Goal: Transaction & Acquisition: Purchase product/service

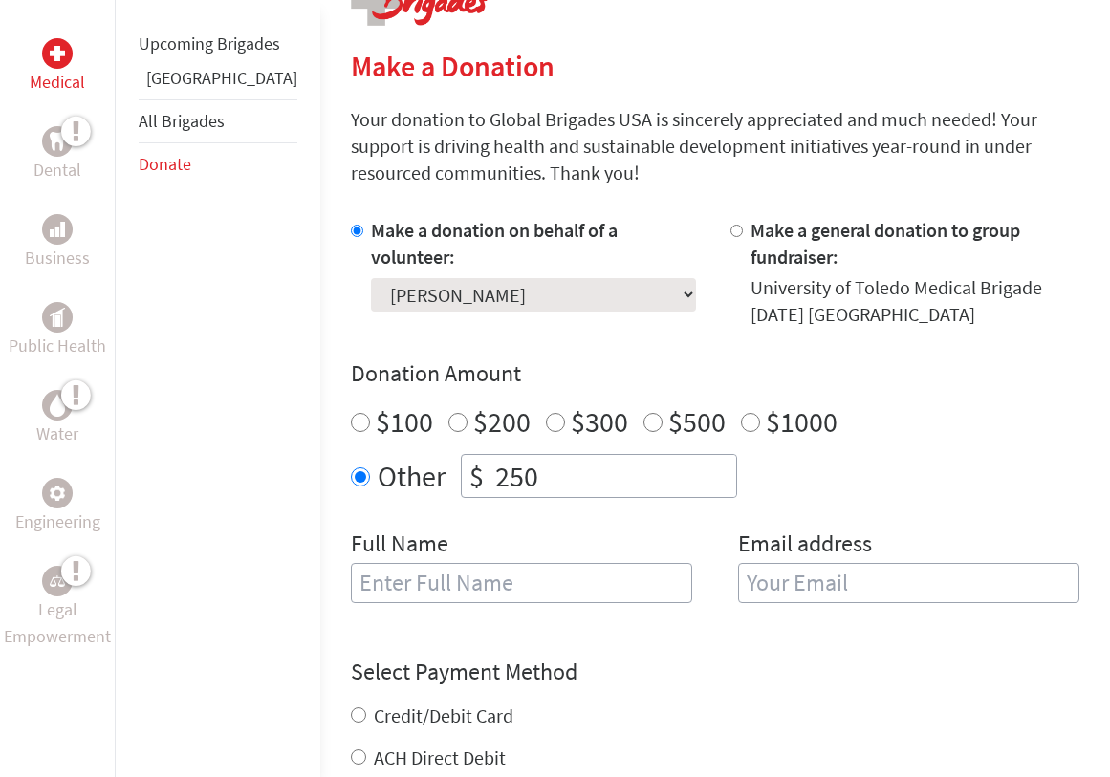
scroll to position [538, 0]
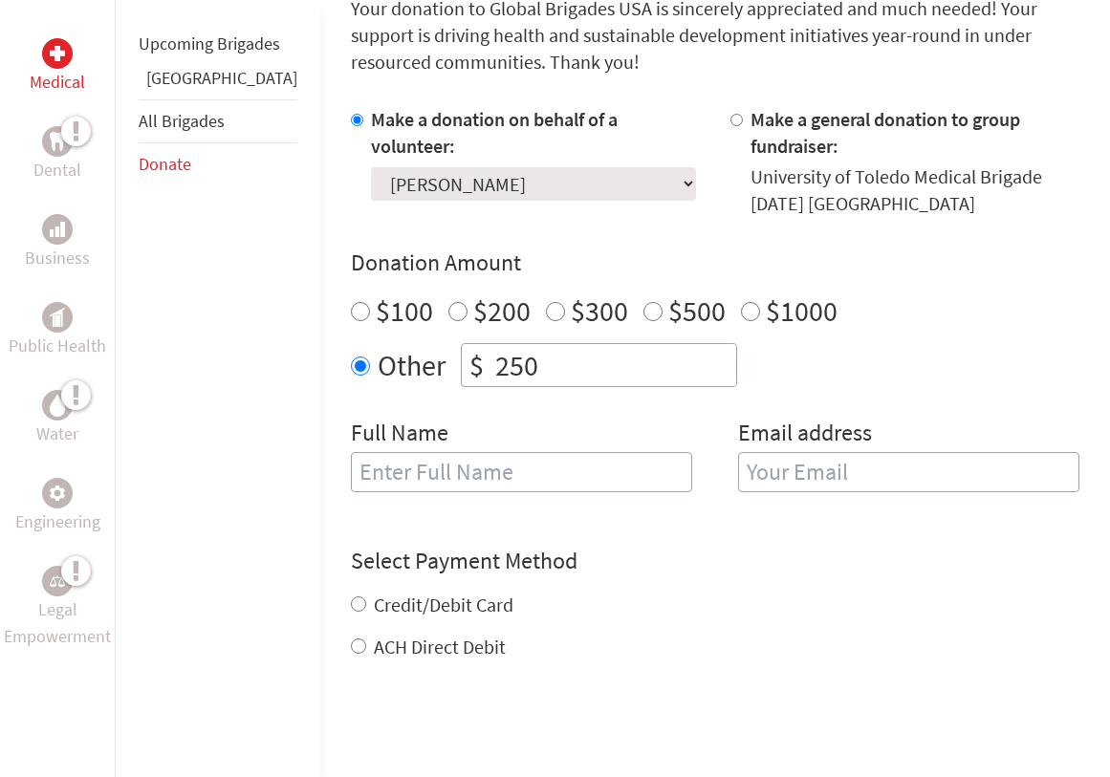
click at [445, 480] on input "text" at bounding box center [521, 472] width 341 height 40
type input "Chelsea"
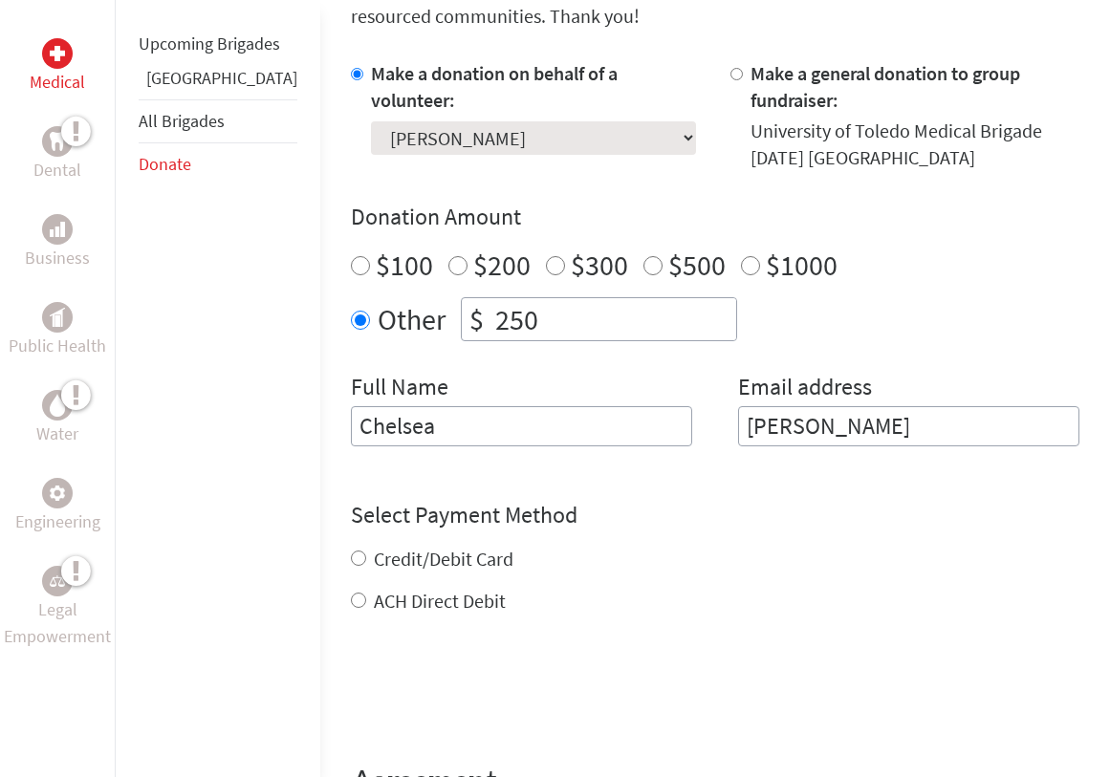
scroll to position [585, 0]
type input "[PERSON_NAME]"
click at [359, 564] on div "Select Payment Method NOTE: American Express is not accepted. Please proceed no…" at bounding box center [715, 556] width 728 height 115
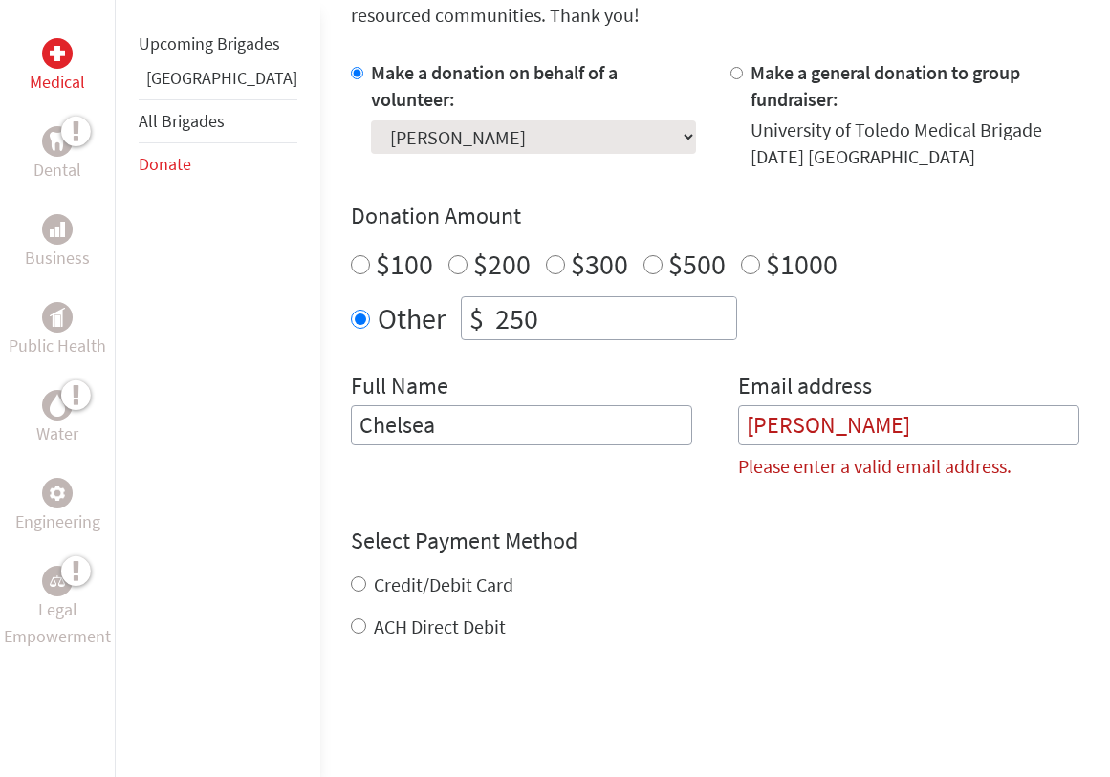
click at [374, 591] on label "Credit/Debit Card" at bounding box center [444, 585] width 140 height 24
click at [361, 591] on input "Credit/Debit Card" at bounding box center [358, 583] width 15 height 15
radio input "true"
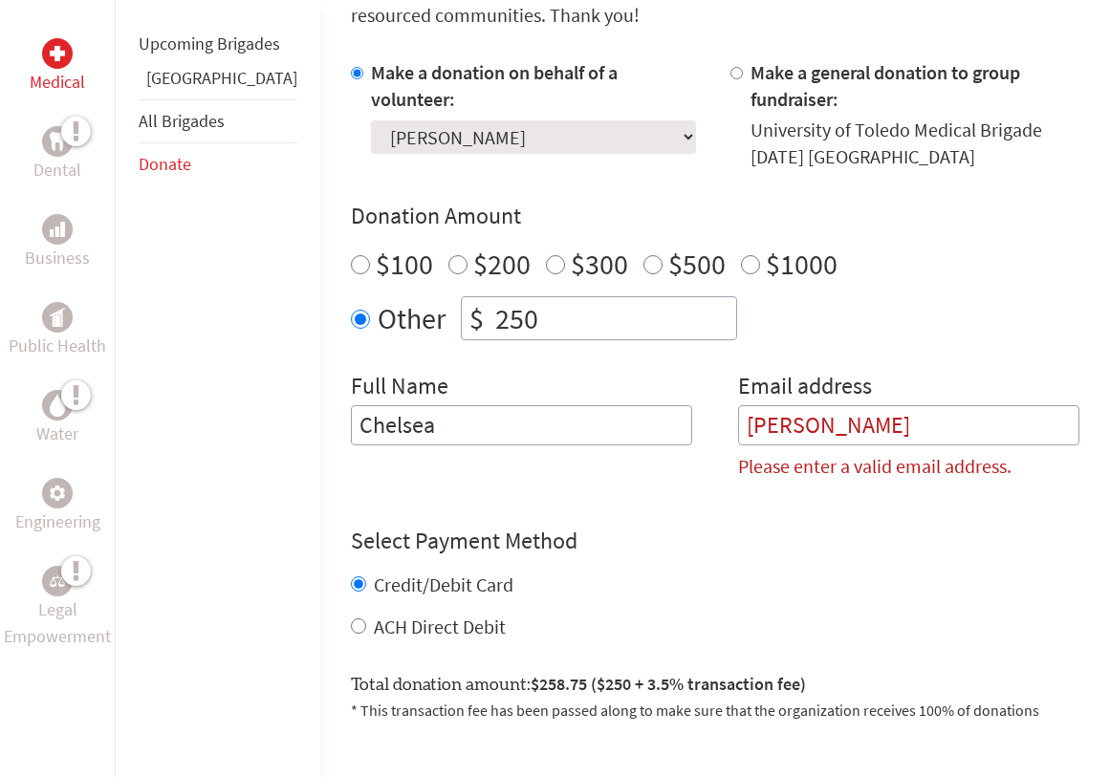
click at [774, 423] on input "[PERSON_NAME]" at bounding box center [908, 425] width 341 height 40
click at [607, 423] on input "Chelsea" at bounding box center [521, 425] width 341 height 40
type input "[PERSON_NAME]"
type input "[EMAIL_ADDRESS][DOMAIN_NAME]"
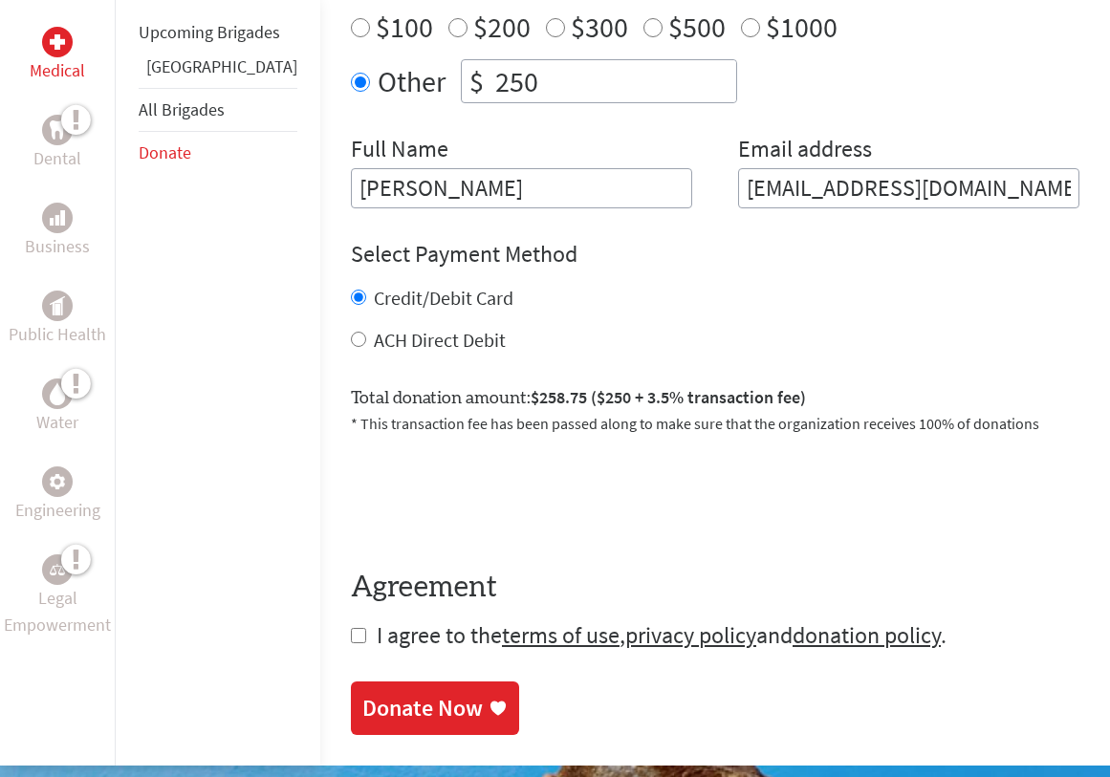
scroll to position [823, 0]
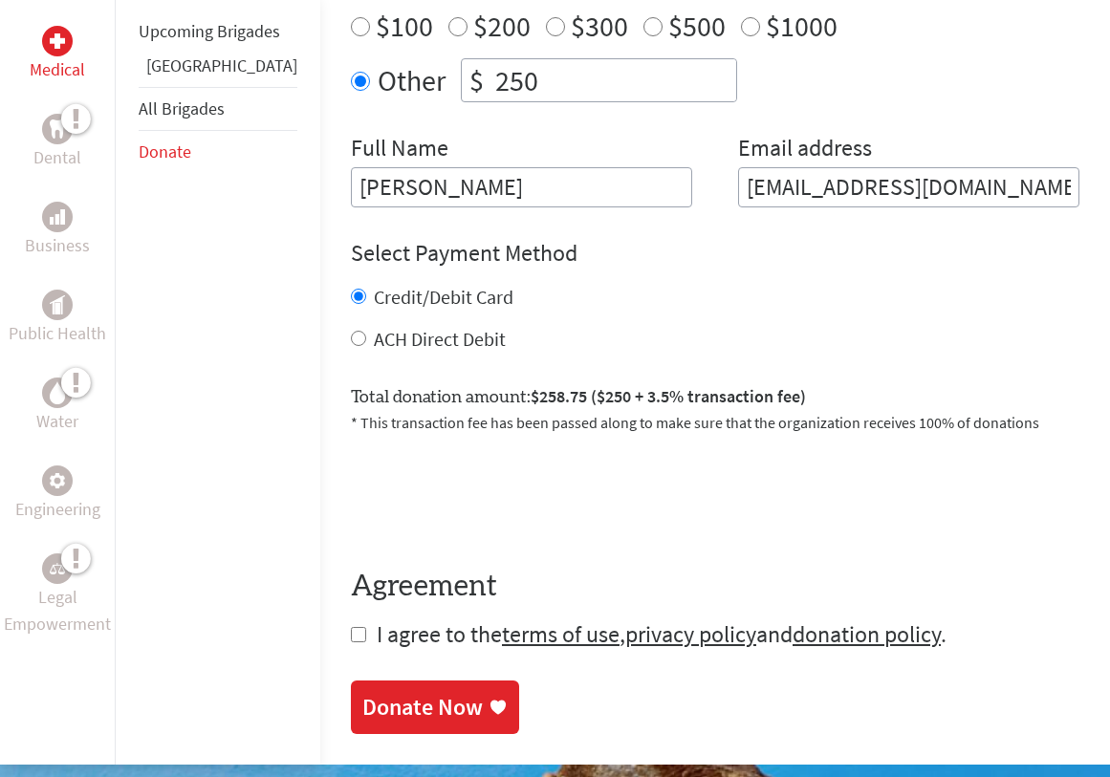
click at [374, 349] on label "ACH Direct Debit" at bounding box center [440, 339] width 132 height 24
click at [360, 346] on input "ACH Direct Debit" at bounding box center [358, 338] width 15 height 15
radio input "true"
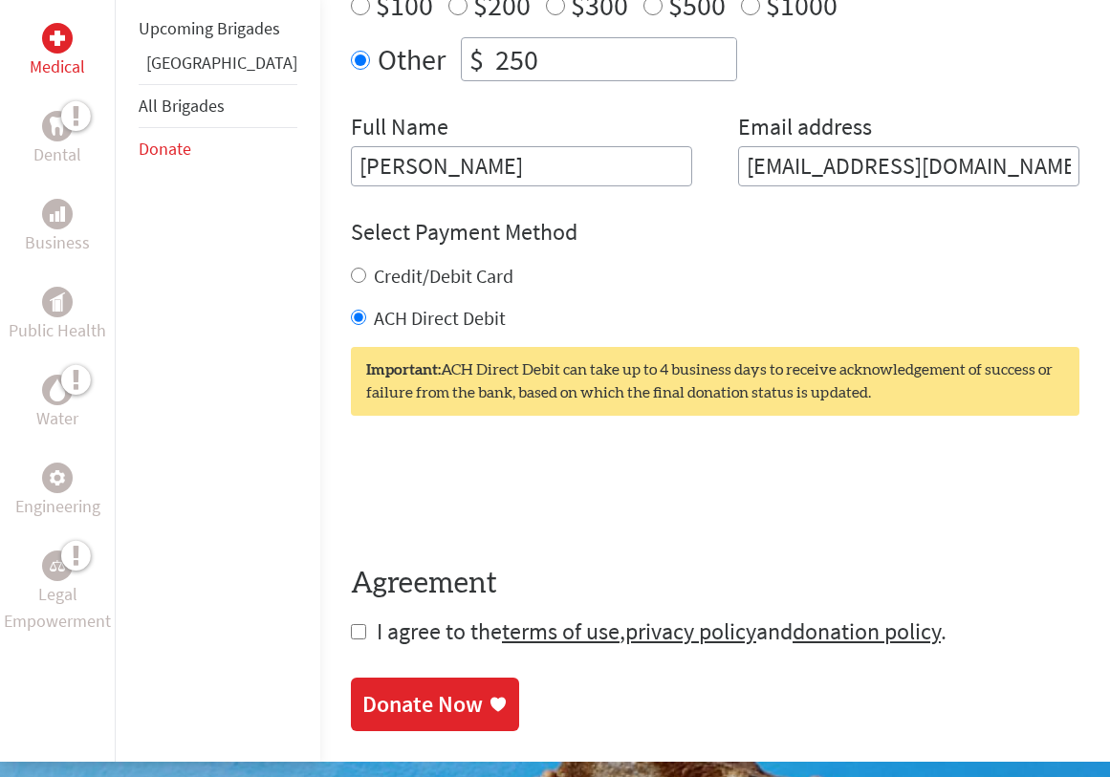
scroll to position [849, 0]
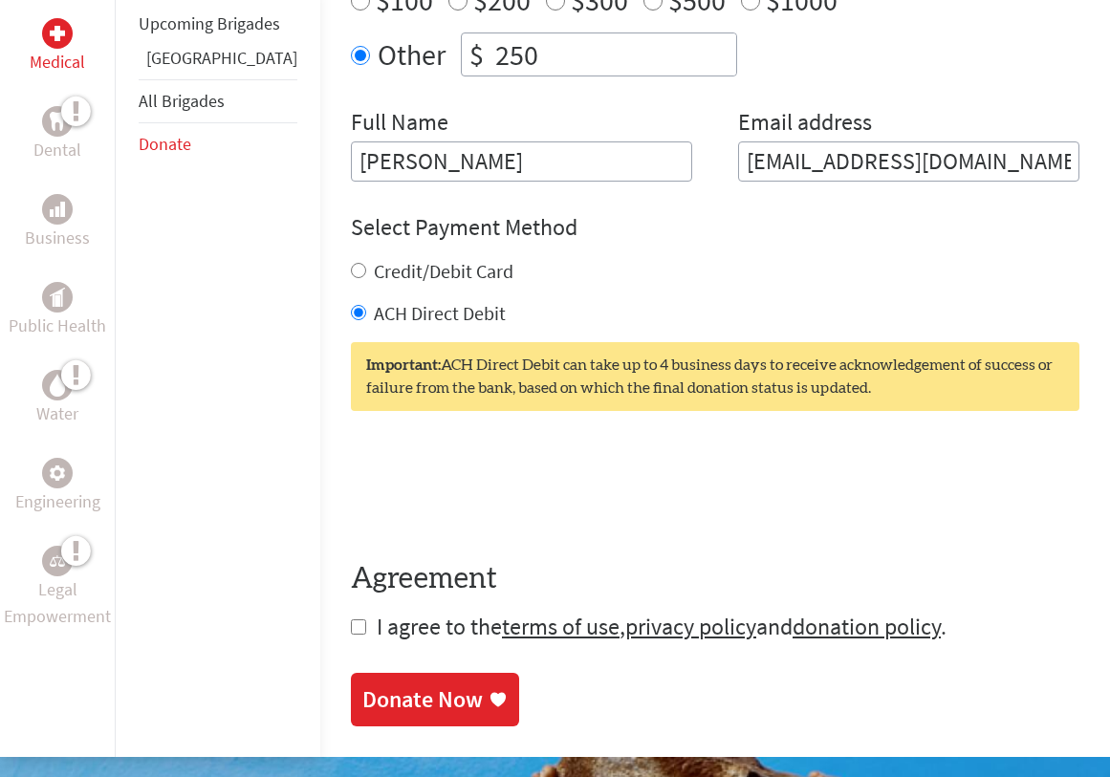
click at [351, 639] on form "Make a donation on behalf of a volunteer: Select a volunteer... [PERSON_NAME] […" at bounding box center [715, 218] width 728 height 847
click at [351, 625] on input "checkbox" at bounding box center [358, 626] width 15 height 15
checkbox input "true"
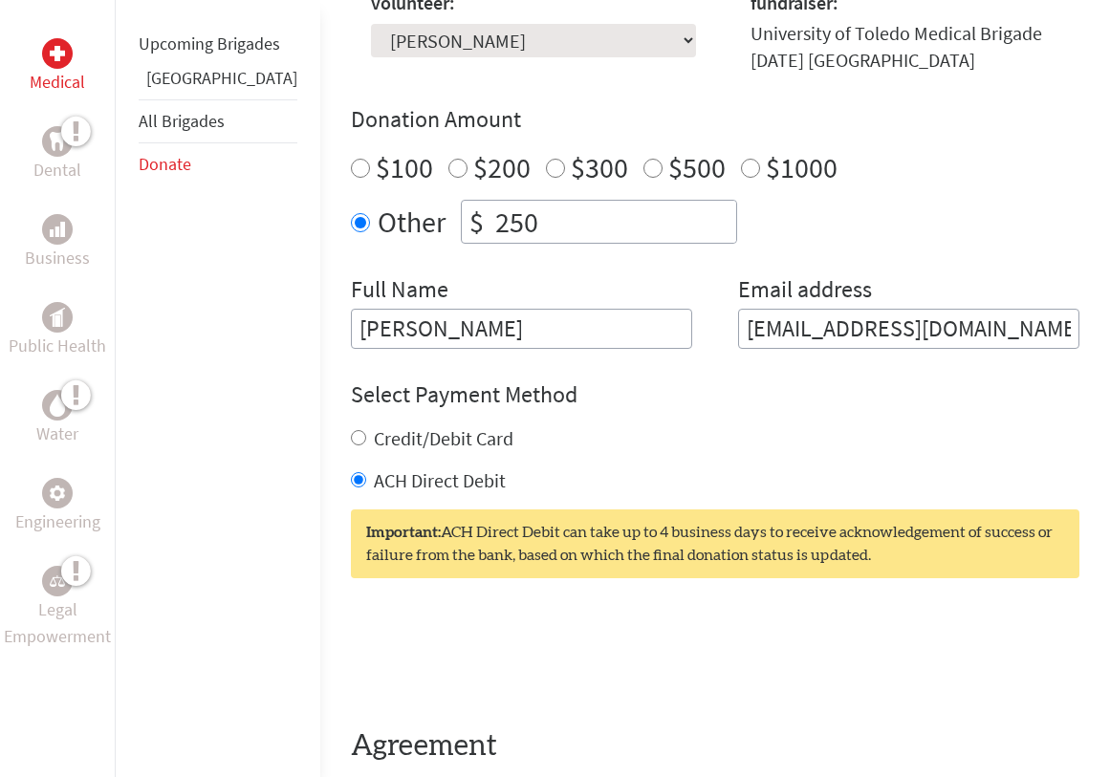
scroll to position [696, 0]
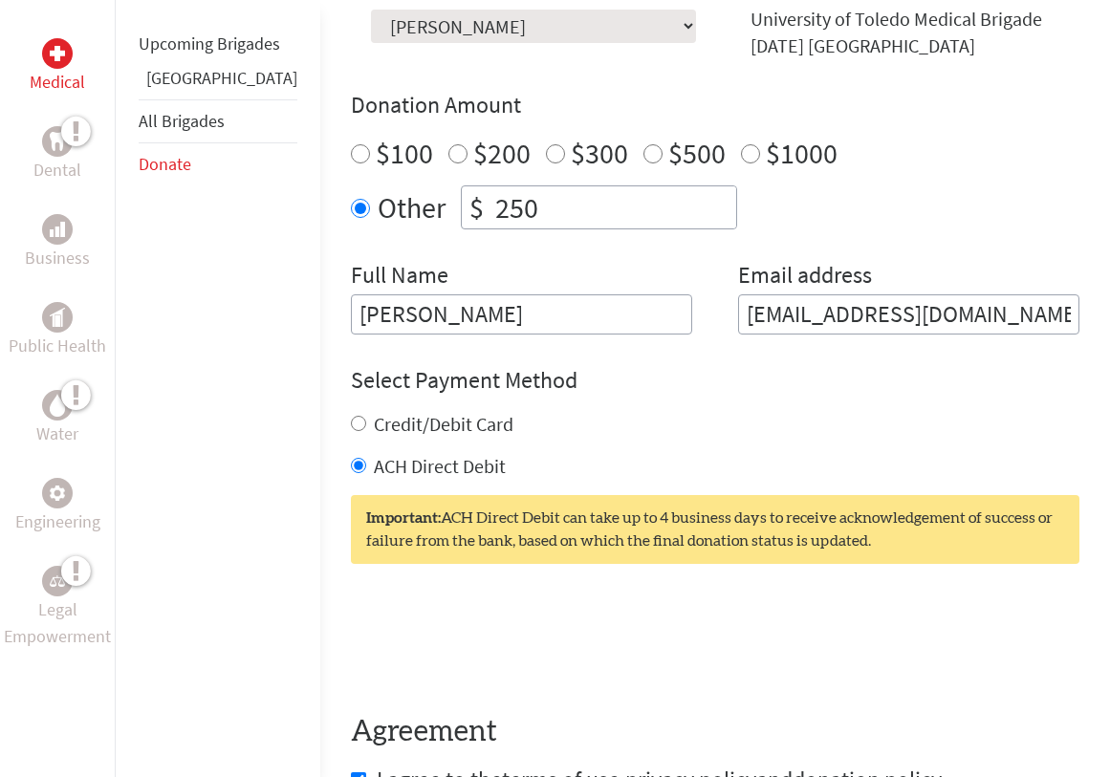
click at [374, 433] on label "Credit/Debit Card" at bounding box center [444, 424] width 140 height 24
click at [362, 431] on input "Credit/Debit Card" at bounding box center [358, 423] width 15 height 15
radio input "true"
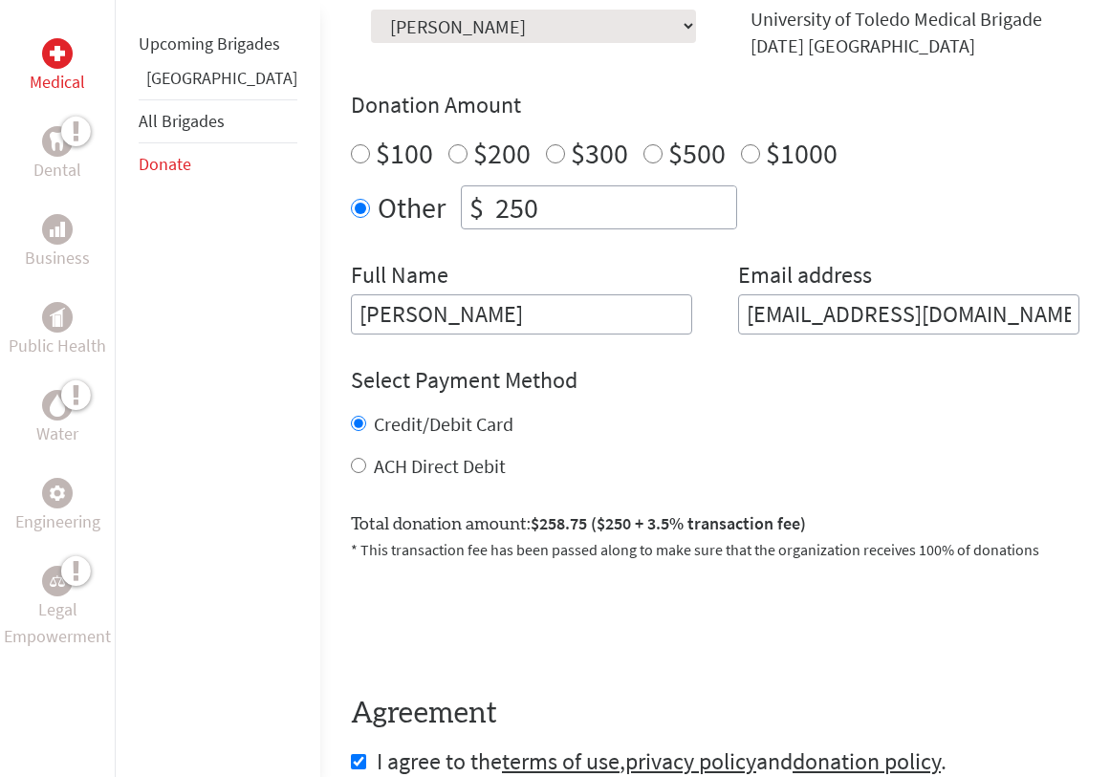
click at [374, 459] on label "ACH Direct Debit" at bounding box center [440, 466] width 132 height 24
click at [358, 459] on input "ACH Direct Debit" at bounding box center [358, 465] width 15 height 15
radio input "true"
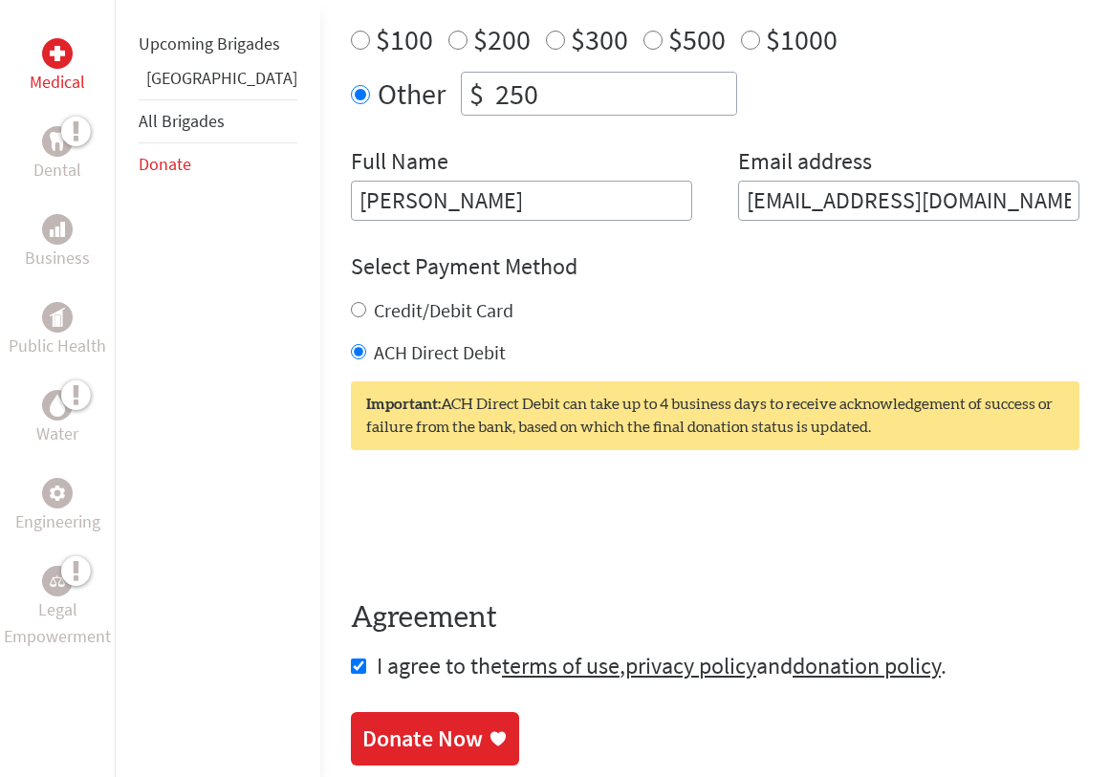
scroll to position [836, 0]
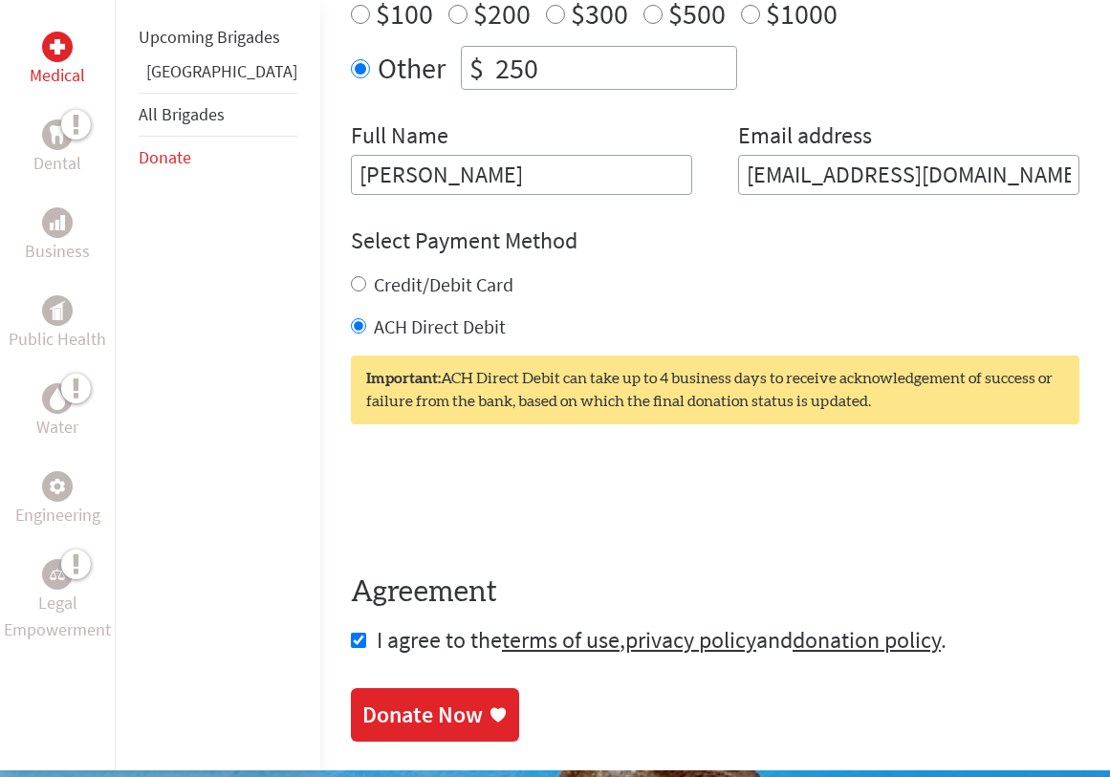
click at [362, 705] on div "Donate Now" at bounding box center [422, 715] width 120 height 31
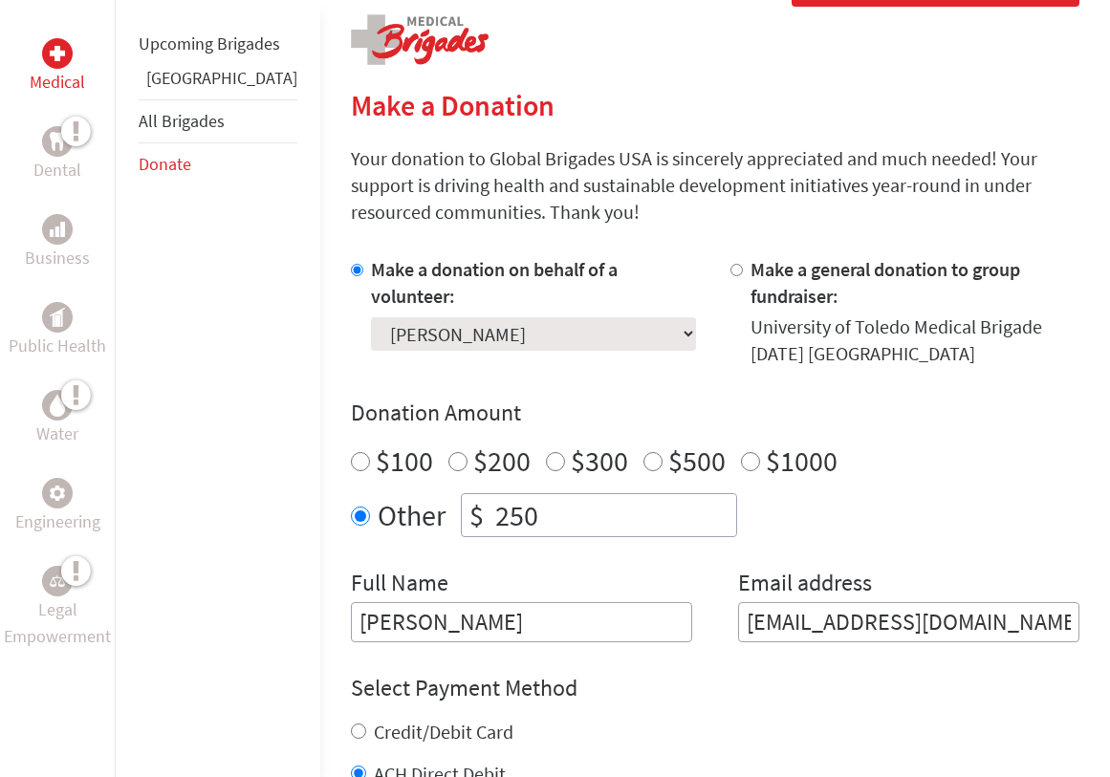
scroll to position [549, 0]
